Goal: Navigation & Orientation: Find specific page/section

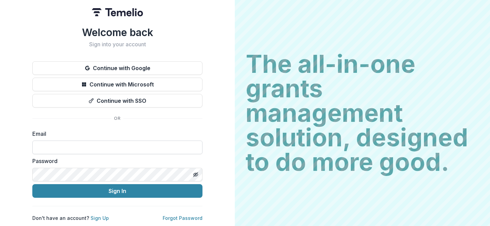
click at [121, 149] on input at bounding box center [117, 148] width 170 height 14
type input "**********"
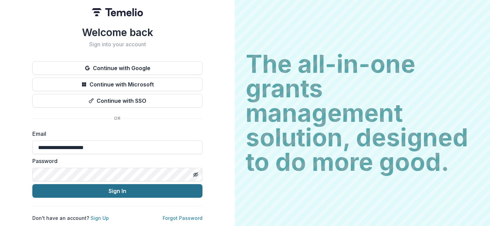
click at [104, 184] on button "Sign In" at bounding box center [117, 191] width 170 height 14
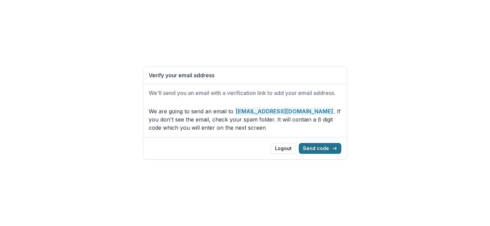
click at [325, 146] on button "Send code" at bounding box center [320, 148] width 43 height 11
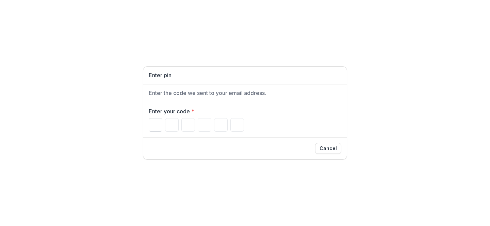
click at [159, 123] on input "Please enter your pin code" at bounding box center [156, 125] width 14 height 14
paste input "******"
type input "*"
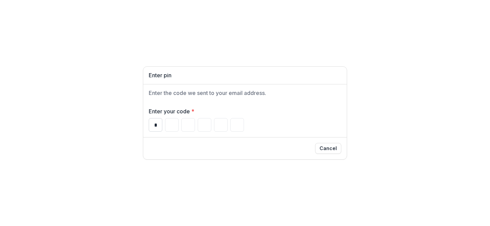
type input "*"
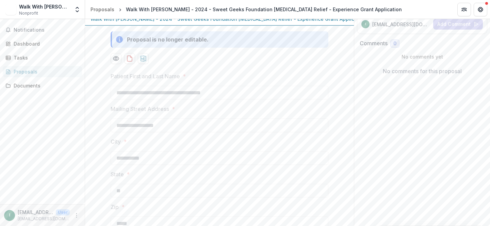
scroll to position [98, 0]
click at [17, 40] on div "Dashboard" at bounding box center [45, 43] width 63 height 7
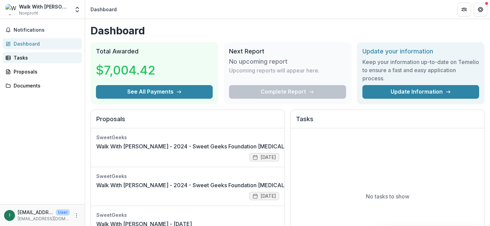
click at [26, 57] on div "Tasks" at bounding box center [45, 57] width 63 height 7
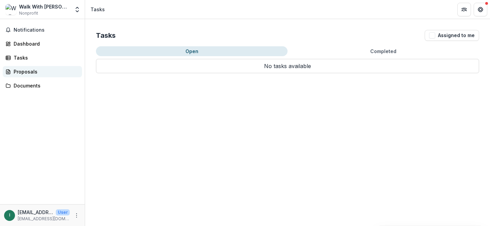
click at [27, 76] on link "Proposals" at bounding box center [42, 71] width 79 height 11
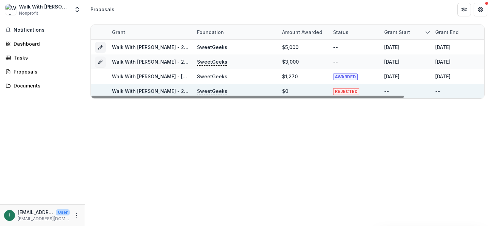
click at [345, 91] on span "REJECTED" at bounding box center [346, 91] width 26 height 7
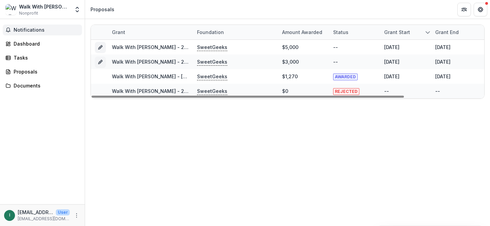
click at [31, 28] on span "Notifications" at bounding box center [47, 30] width 66 height 6
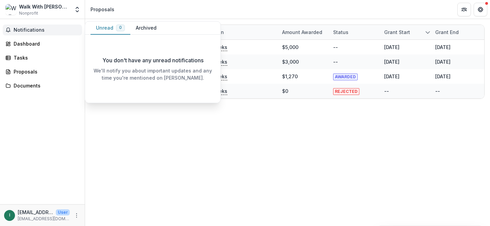
click at [34, 28] on span "Notifications" at bounding box center [47, 30] width 66 height 6
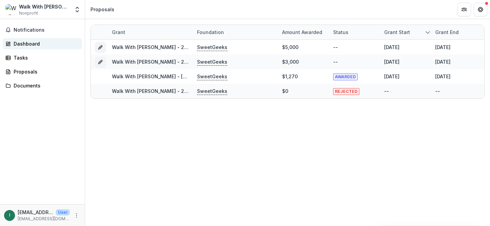
click at [36, 45] on div "Dashboard" at bounding box center [45, 43] width 63 height 7
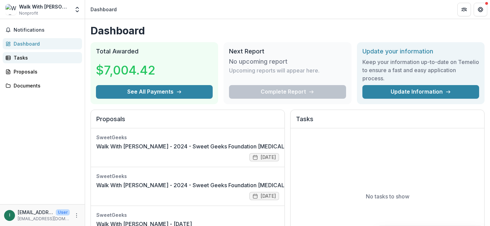
click at [20, 55] on div "Tasks" at bounding box center [45, 57] width 63 height 7
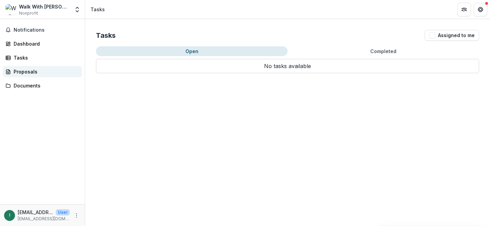
click at [31, 66] on link "Proposals" at bounding box center [42, 71] width 79 height 11
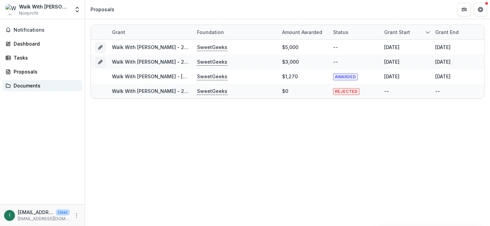
click at [33, 87] on div "Documents" at bounding box center [45, 85] width 63 height 7
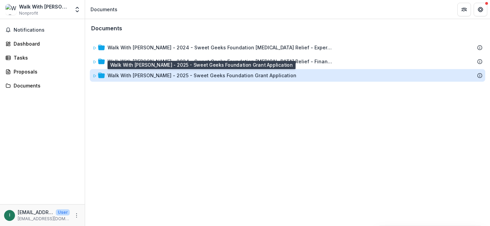
click at [162, 79] on div "Walk With Sally - 2025 - Sweet Geeks Foundation Grant Application" at bounding box center [202, 75] width 189 height 7
